Goal: Find specific page/section: Find specific page/section

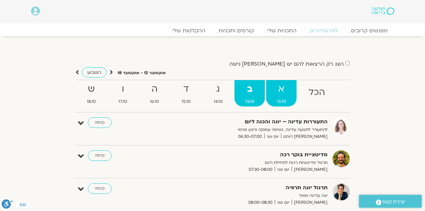
click at [289, 93] on strong "א" at bounding box center [281, 89] width 30 height 15
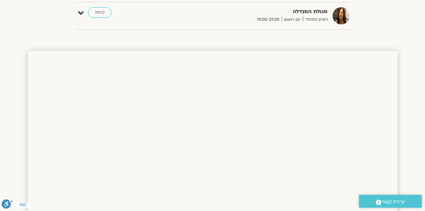
scroll to position [13, 0]
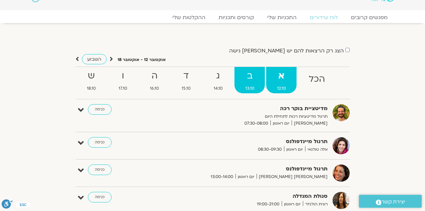
click at [250, 84] on link "ב 13.10" at bounding box center [250, 80] width 30 height 26
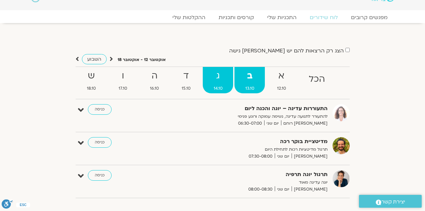
click at [218, 84] on link "ג 14.10" at bounding box center [218, 80] width 30 height 26
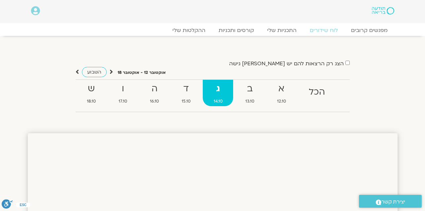
scroll to position [0, 0]
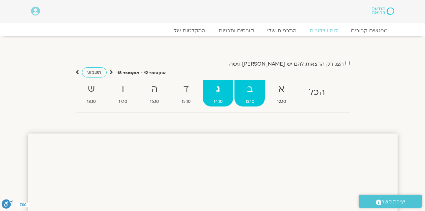
click at [252, 93] on strong "ב" at bounding box center [250, 89] width 30 height 15
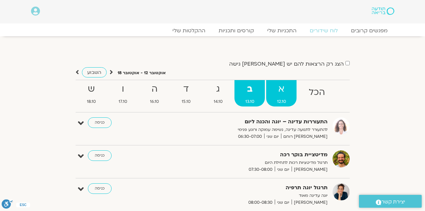
click at [282, 94] on strong "א" at bounding box center [281, 89] width 30 height 15
click at [283, 93] on strong "א" at bounding box center [281, 89] width 30 height 15
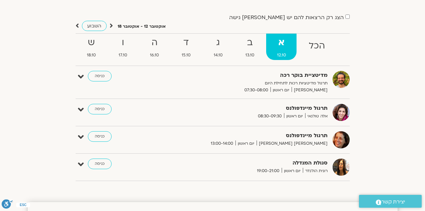
scroll to position [53, 0]
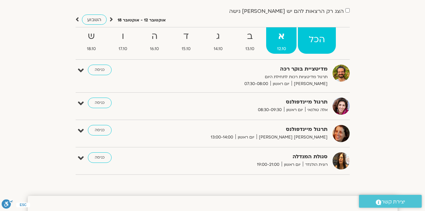
click at [319, 38] on strong "הכל" at bounding box center [317, 39] width 38 height 15
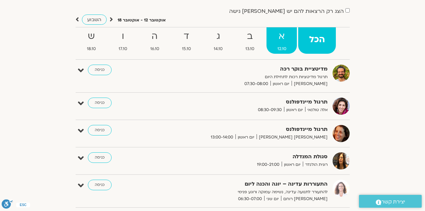
click at [282, 46] on span "12.10" at bounding box center [282, 49] width 30 height 7
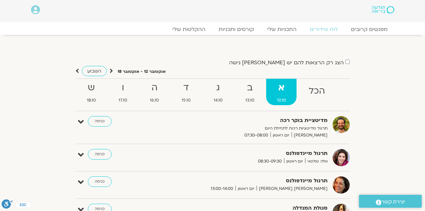
scroll to position [0, 0]
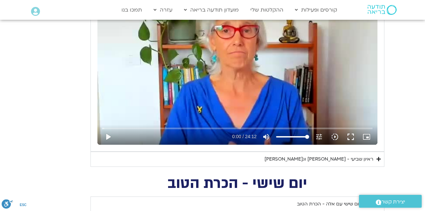
scroll to position [357, 0]
